Goal: Task Accomplishment & Management: Manage account settings

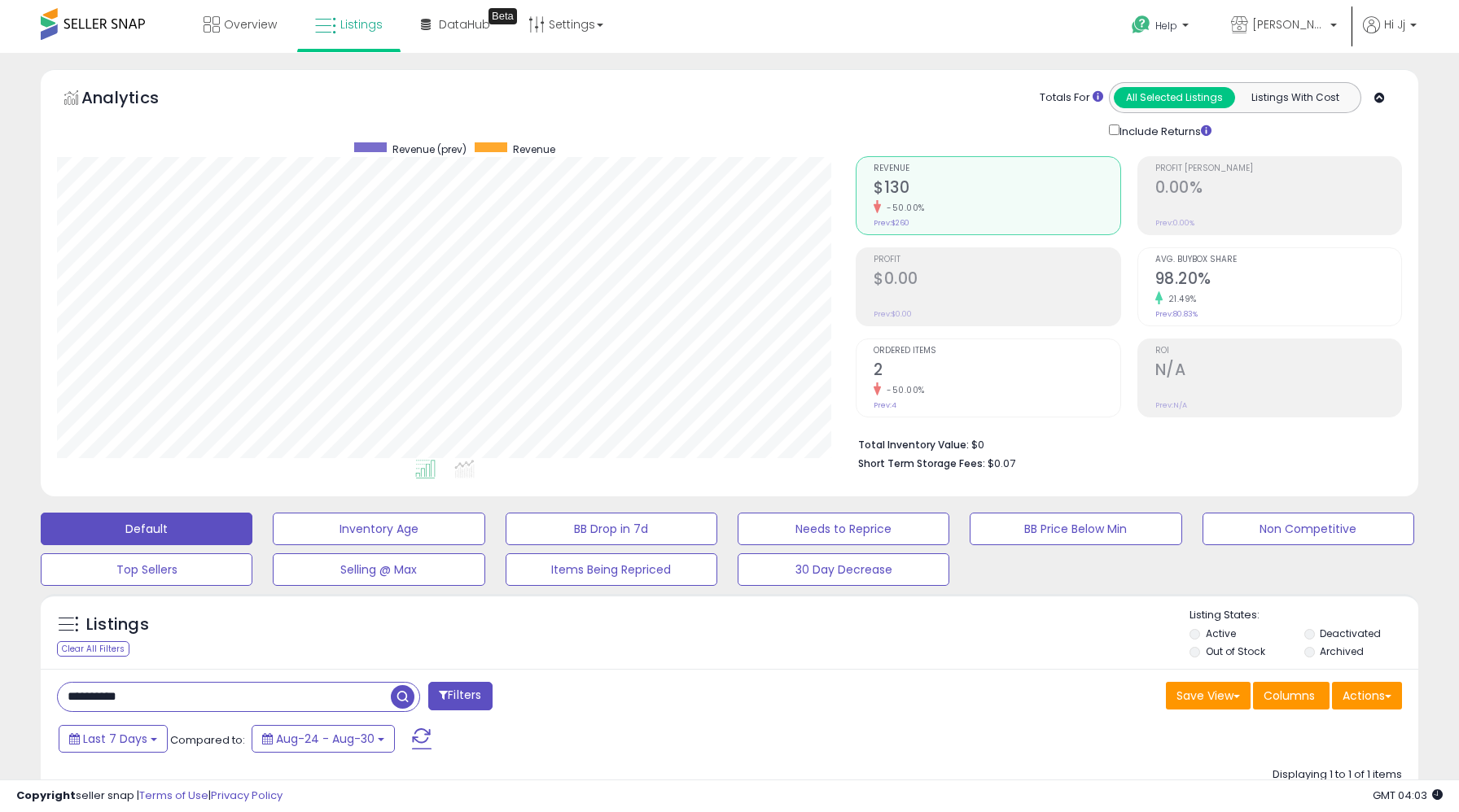
scroll to position [334, 799]
click at [589, 25] on link "Settings" at bounding box center [565, 24] width 99 height 49
click at [574, 81] on link "Store settings" at bounding box center [568, 82] width 73 height 16
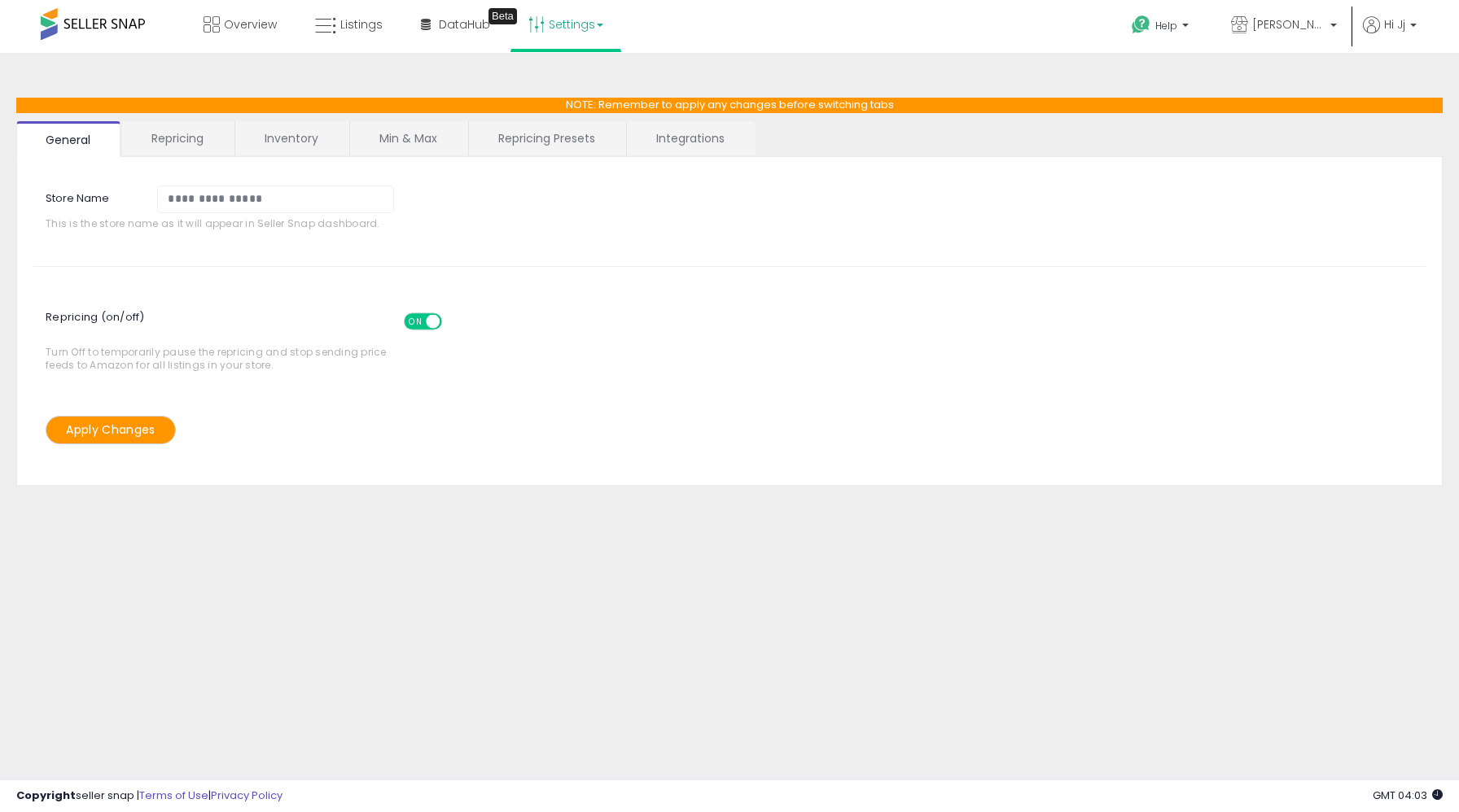
click at [428, 323] on span at bounding box center [433, 321] width 14 height 14
click at [122, 442] on button "Apply Changes" at bounding box center [110, 430] width 130 height 28
